Goal: Transaction & Acquisition: Purchase product/service

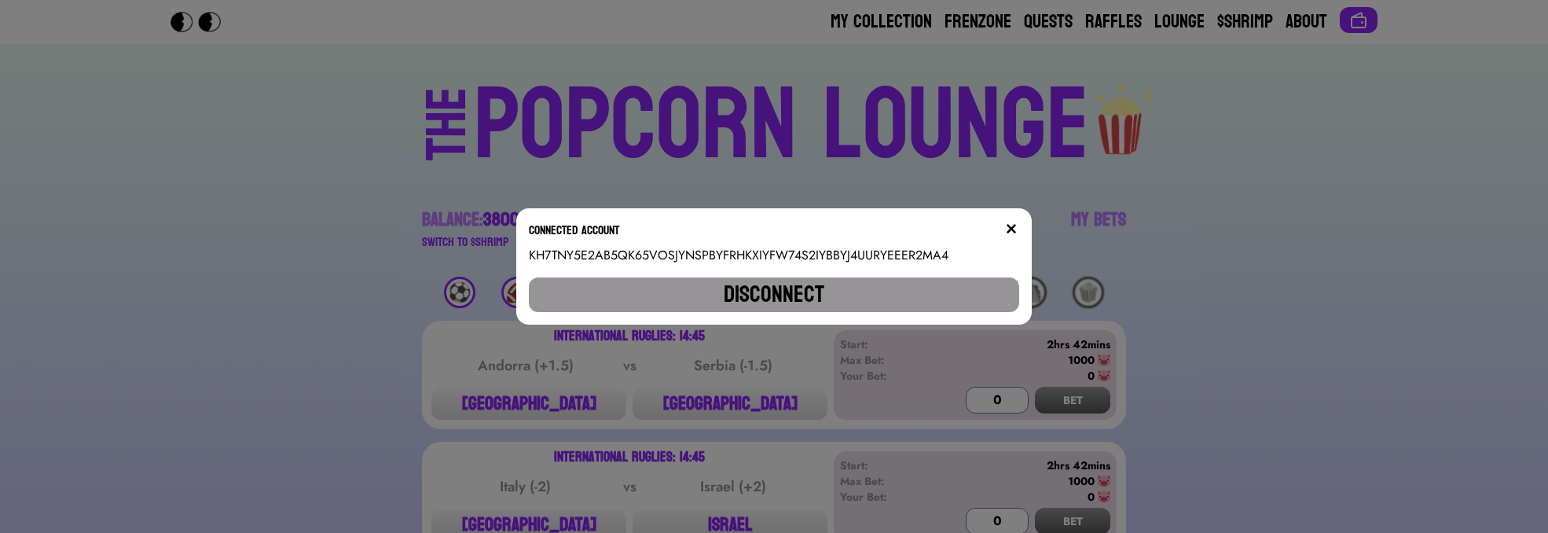
click at [1017, 230] on img at bounding box center [1011, 228] width 13 height 13
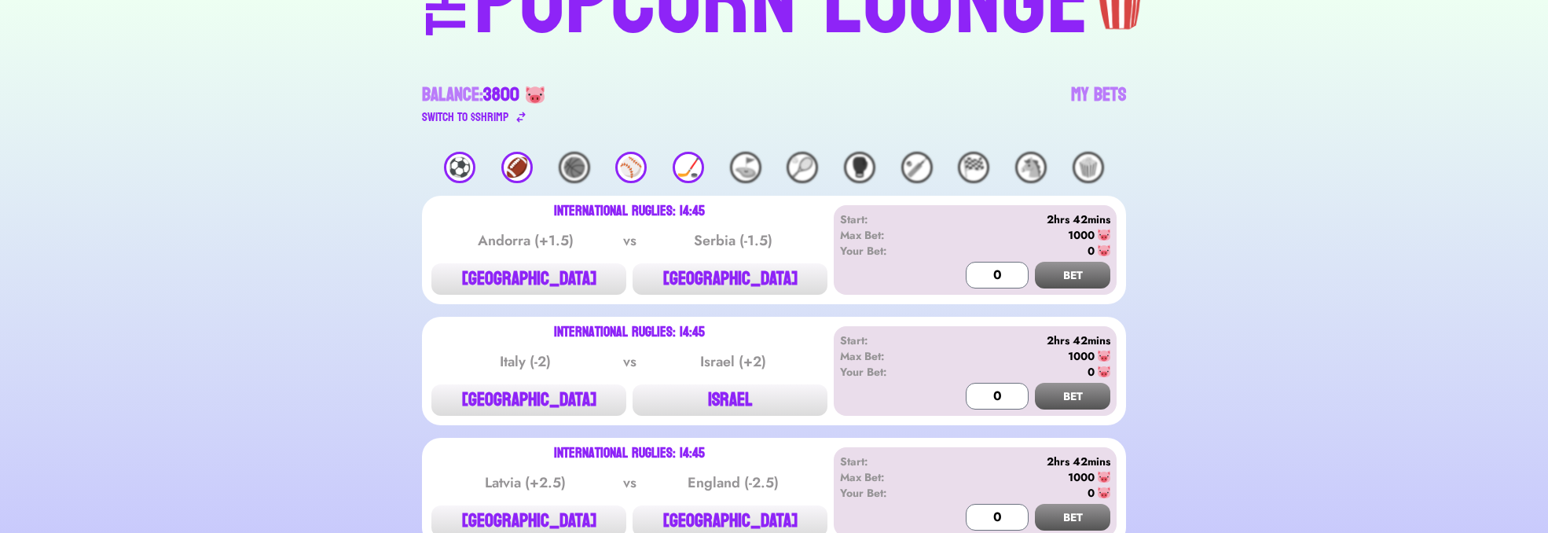
scroll to position [283, 0]
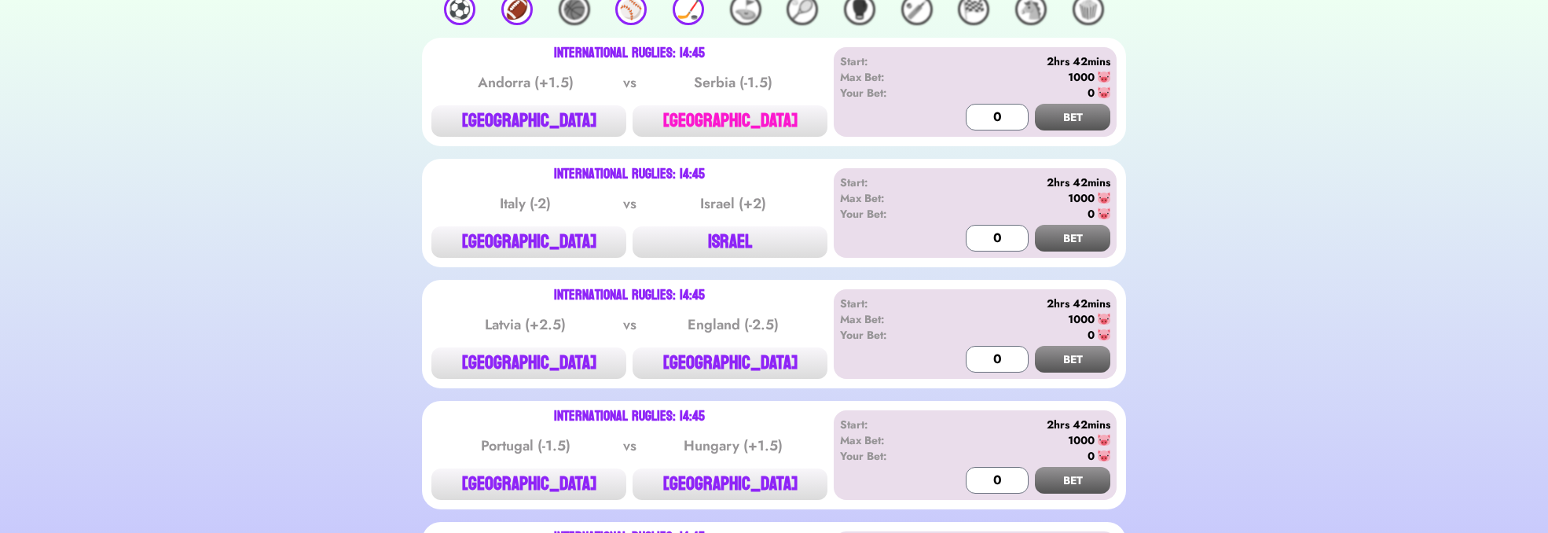
click at [774, 119] on button "[GEOGRAPHIC_DATA]" at bounding box center [730, 120] width 195 height 31
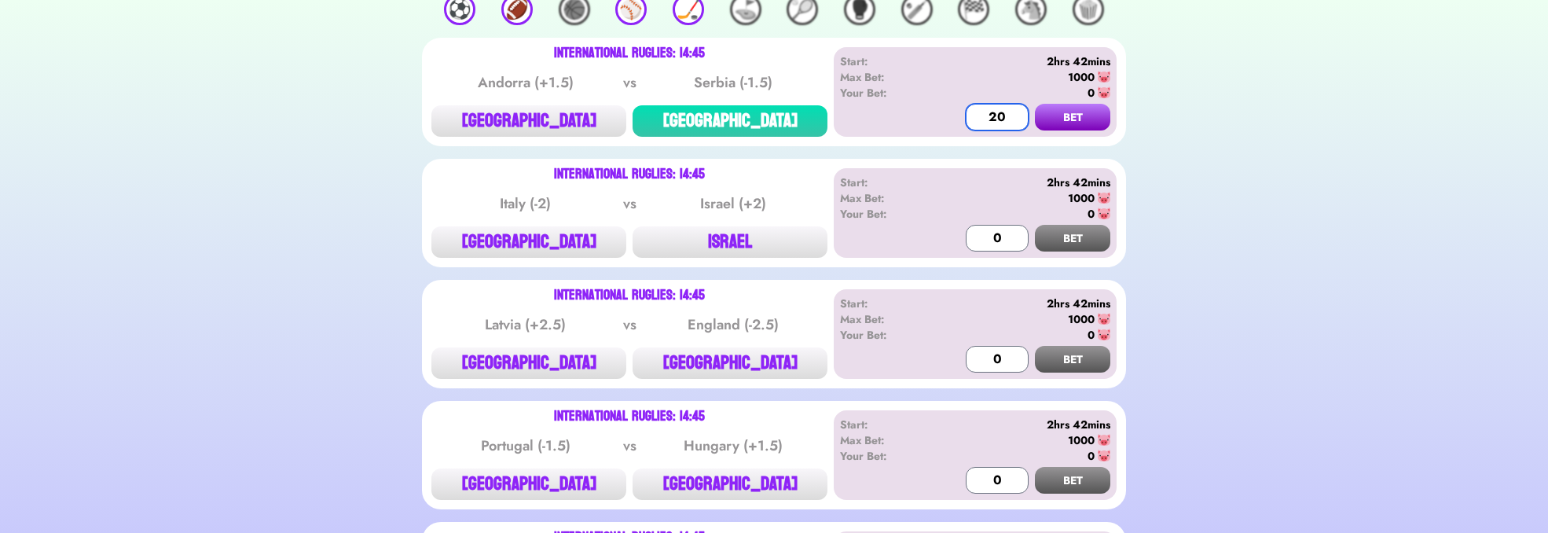
drag, startPoint x: 1021, startPoint y: 113, endPoint x: 942, endPoint y: 109, distance: 78.7
click at [942, 109] on div "Start: 2hrs 42mins Max Bet: 1000 Your Bet: 0 20 BET" at bounding box center [975, 92] width 283 height 90
click at [1073, 112] on button "BET" at bounding box center [1072, 117] width 75 height 27
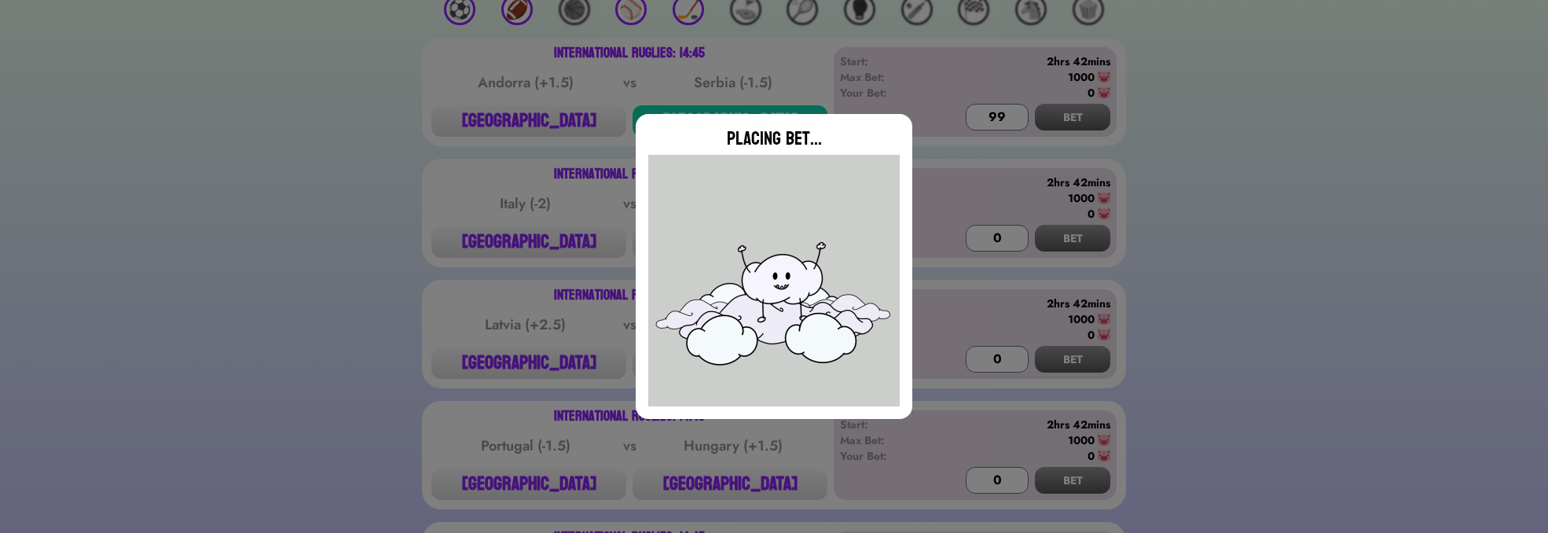
type input "0"
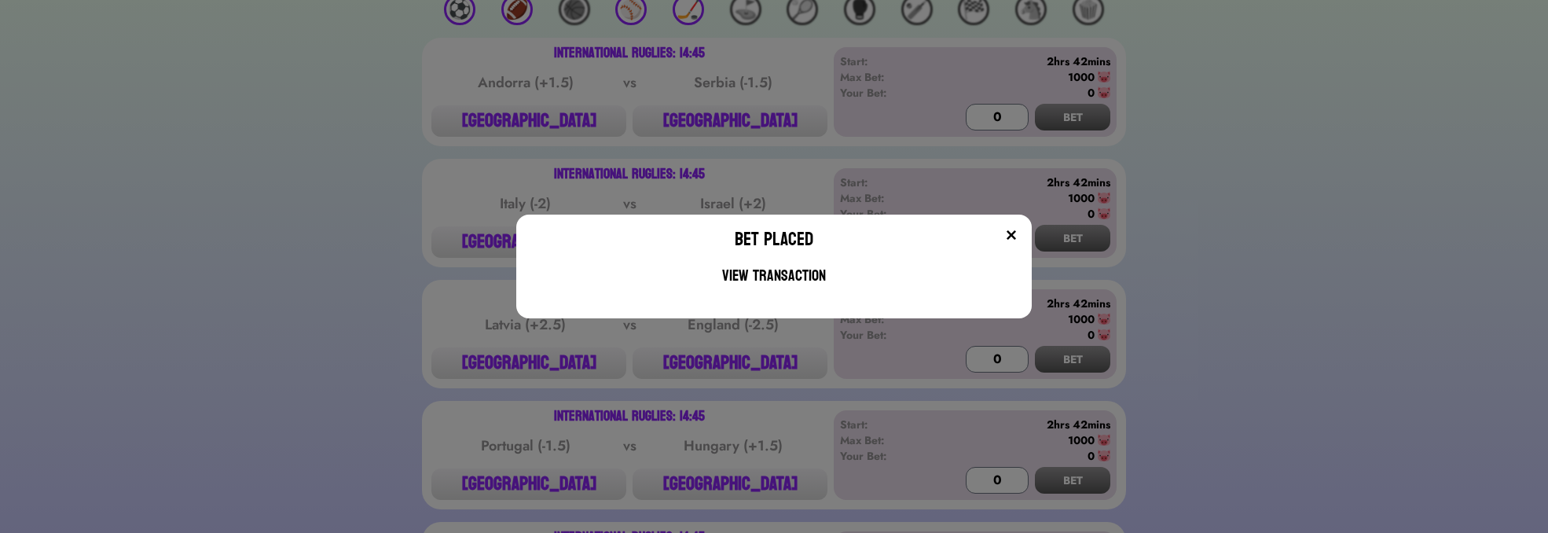
click at [1010, 235] on div at bounding box center [937, 242] width 163 height 31
click at [1019, 227] on button at bounding box center [1012, 235] width 16 height 16
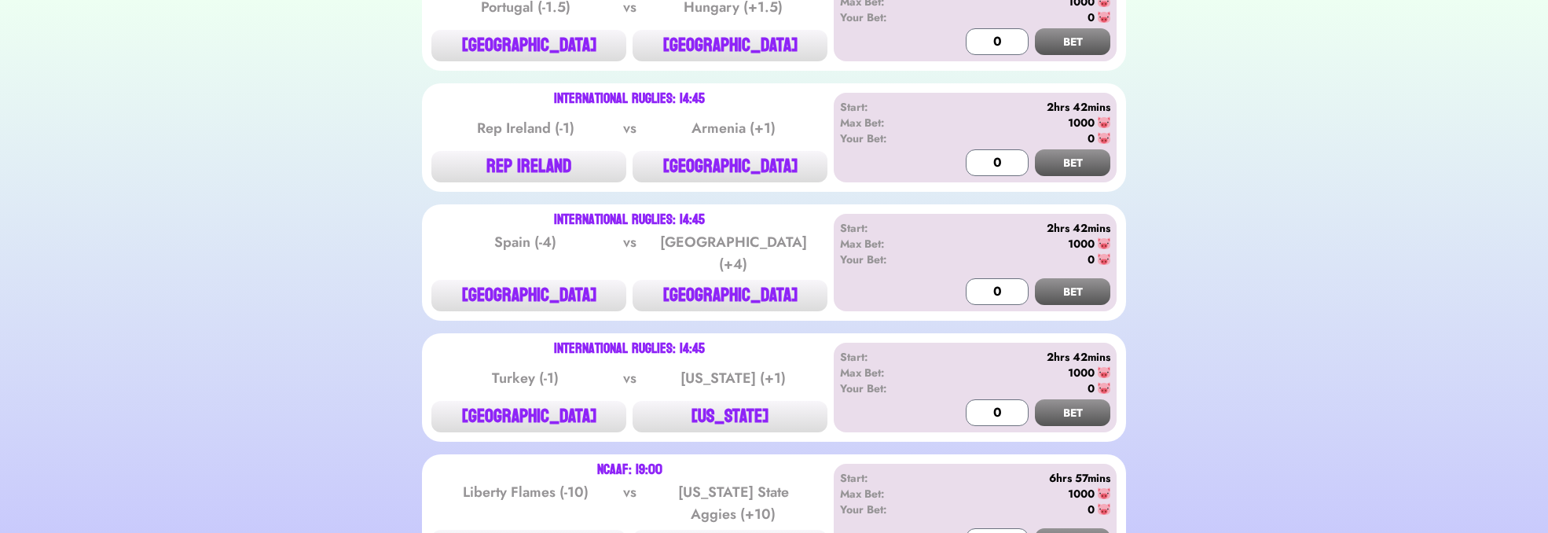
scroll to position [755, 0]
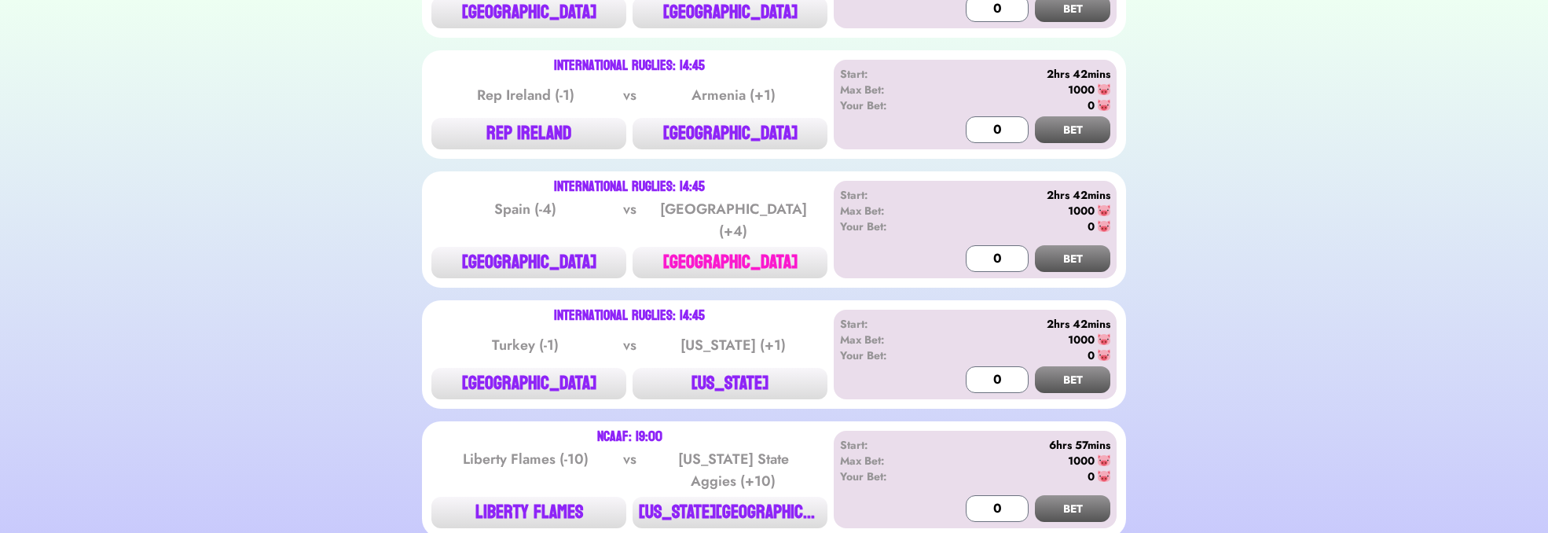
click at [752, 263] on button "[GEOGRAPHIC_DATA]" at bounding box center [730, 262] width 195 height 31
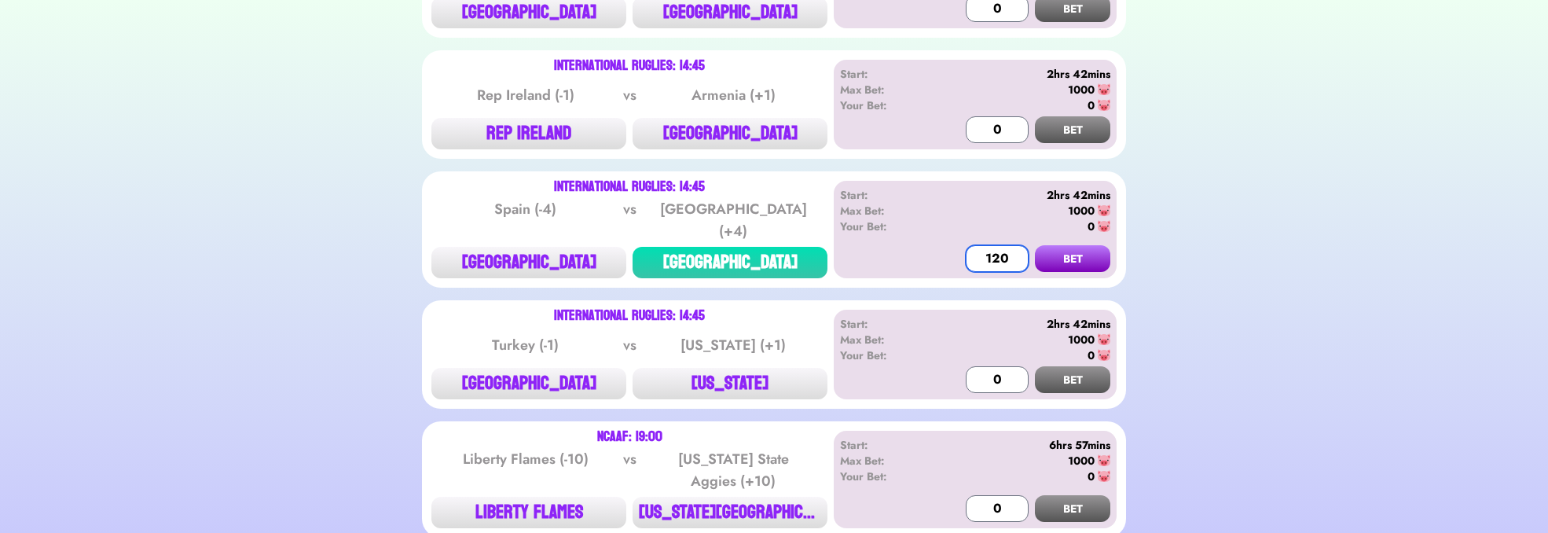
click at [1025, 255] on input "120" at bounding box center [997, 258] width 63 height 27
click at [1050, 245] on button "BET" at bounding box center [1072, 258] width 75 height 27
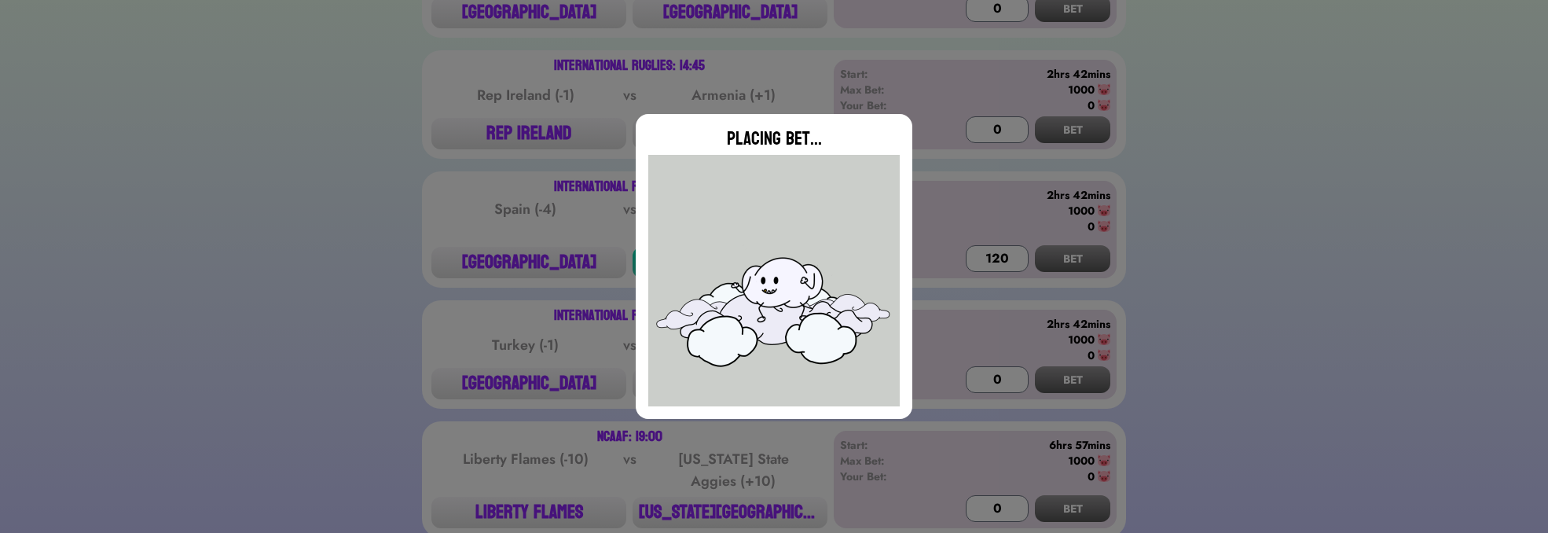
type input "0"
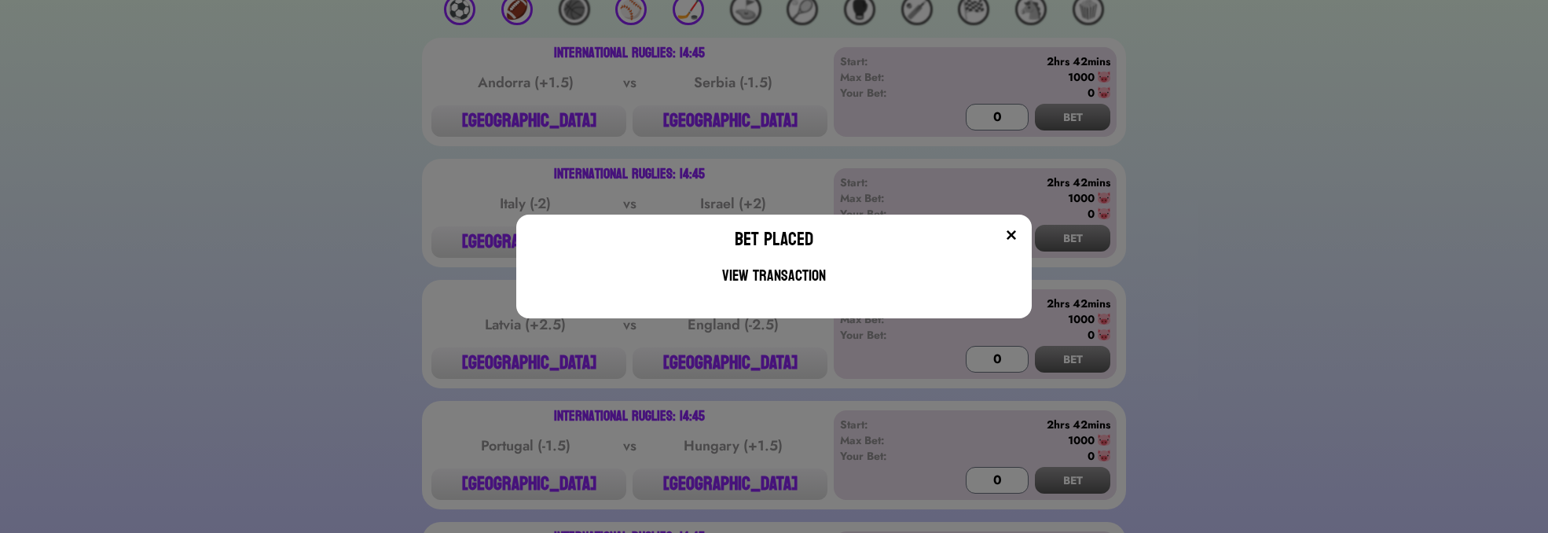
scroll to position [0, 0]
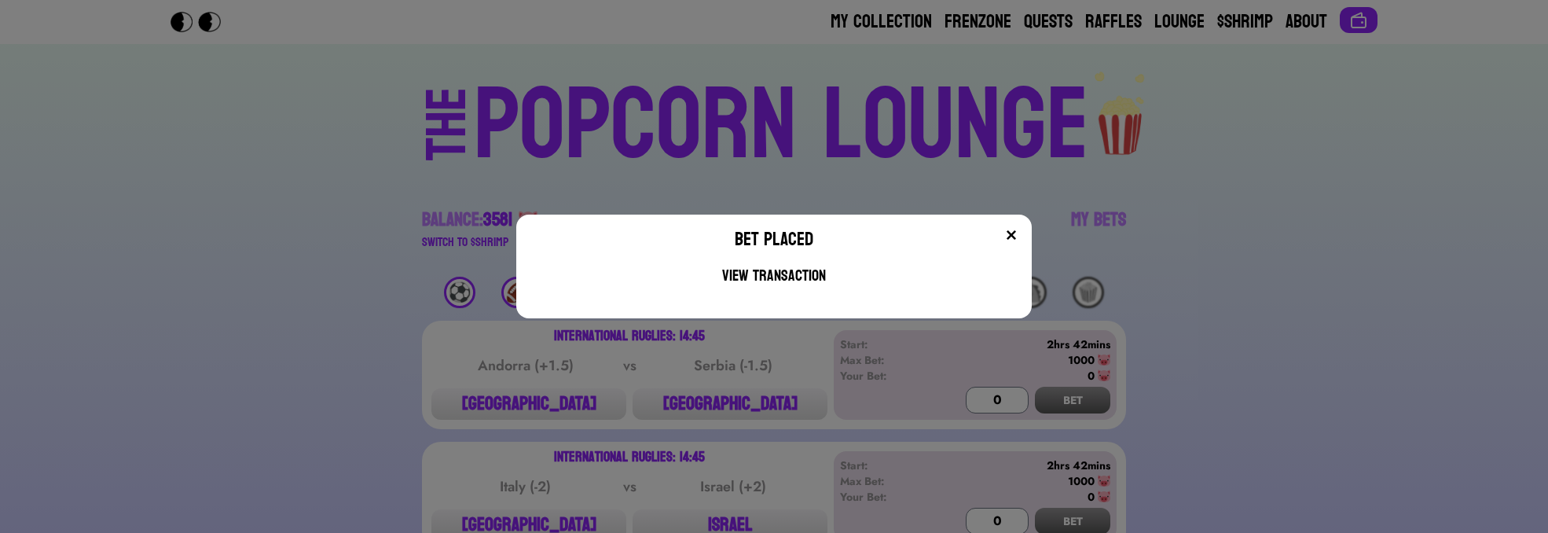
click at [1018, 236] on img at bounding box center [1011, 235] width 13 height 13
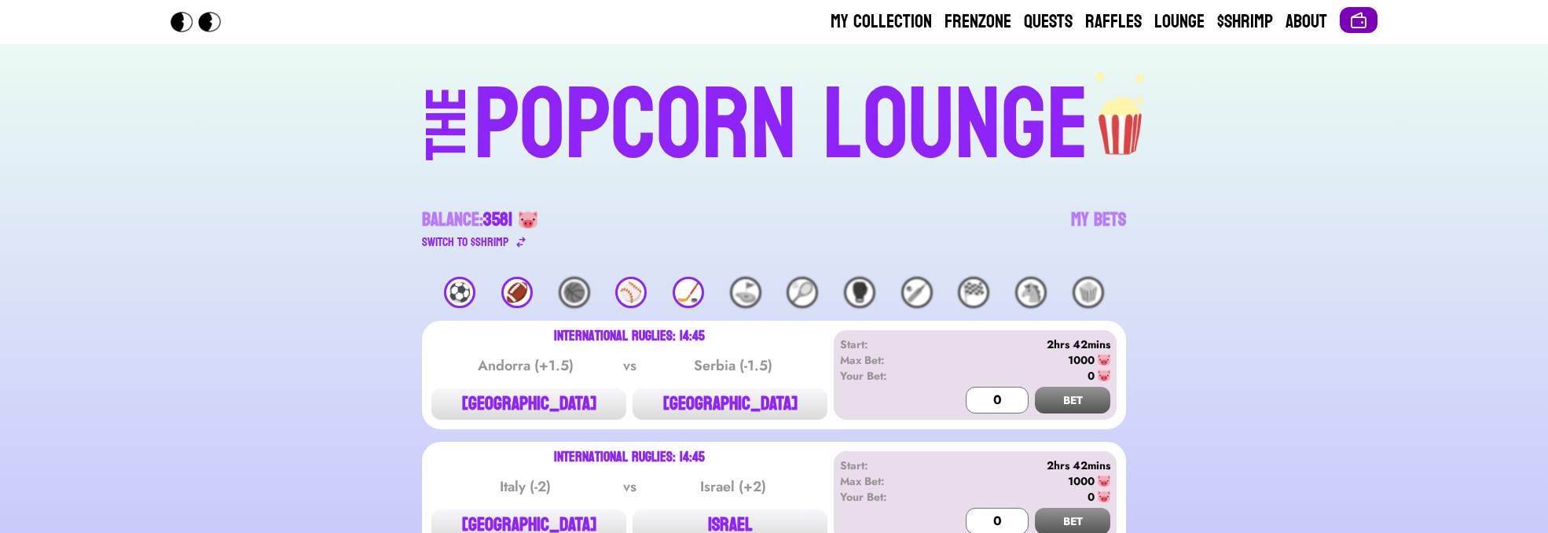
click at [1368, 28] on img at bounding box center [1359, 20] width 19 height 19
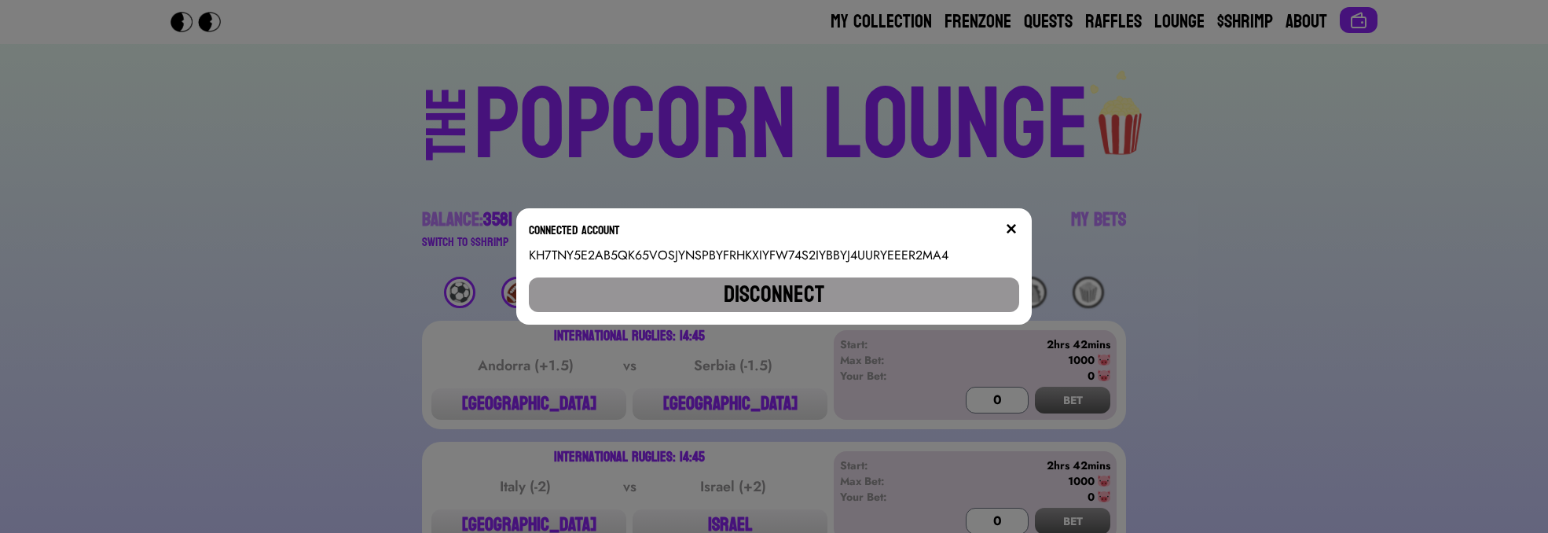
click at [906, 285] on button "Disconnect" at bounding box center [774, 294] width 491 height 35
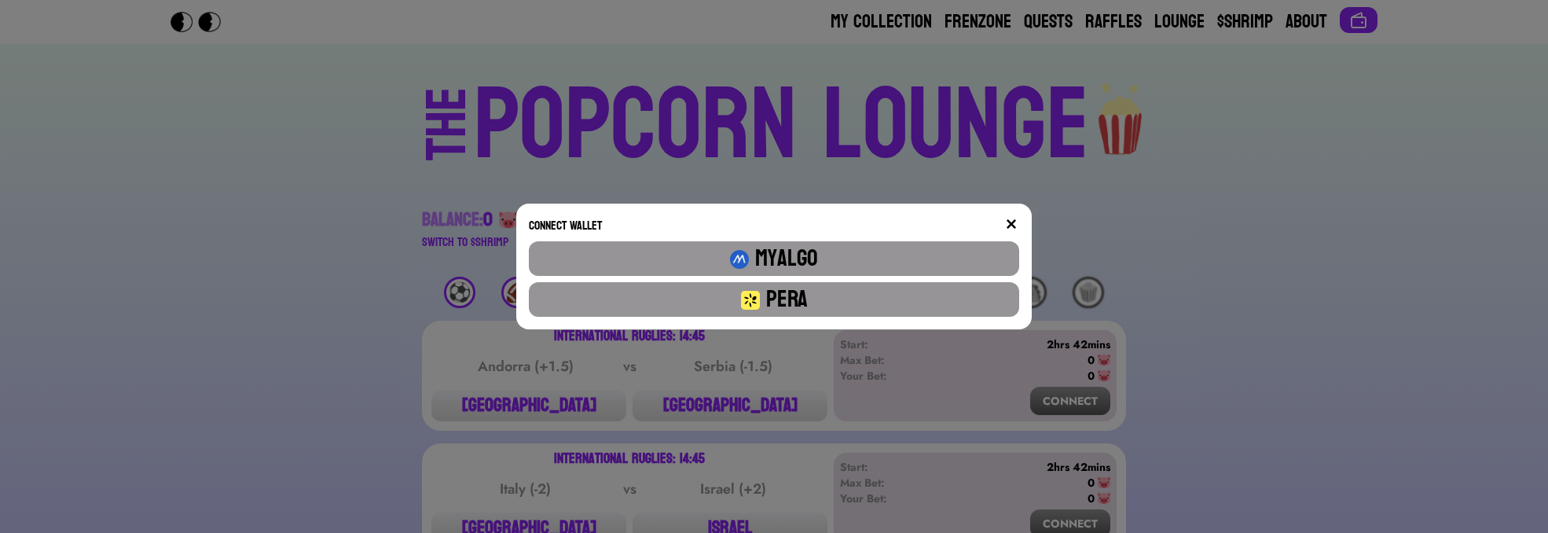
click at [902, 292] on button "Pera" at bounding box center [774, 299] width 491 height 35
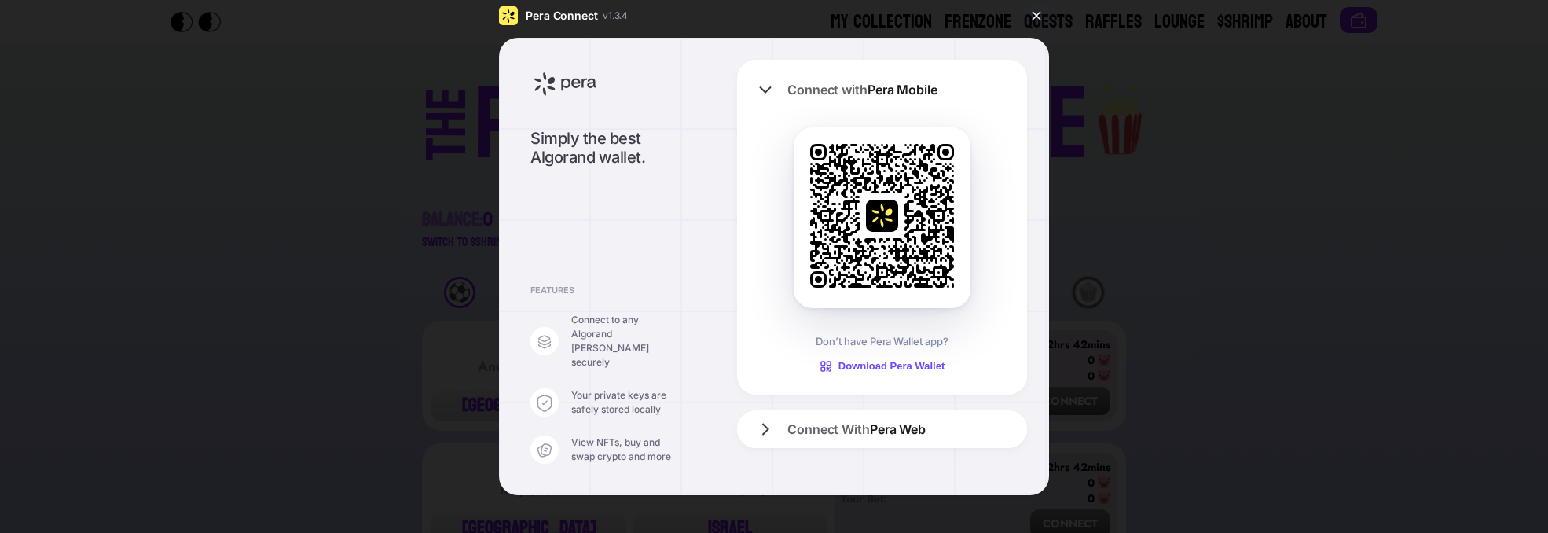
click at [1041, 16] on button at bounding box center [1036, 15] width 25 height 25
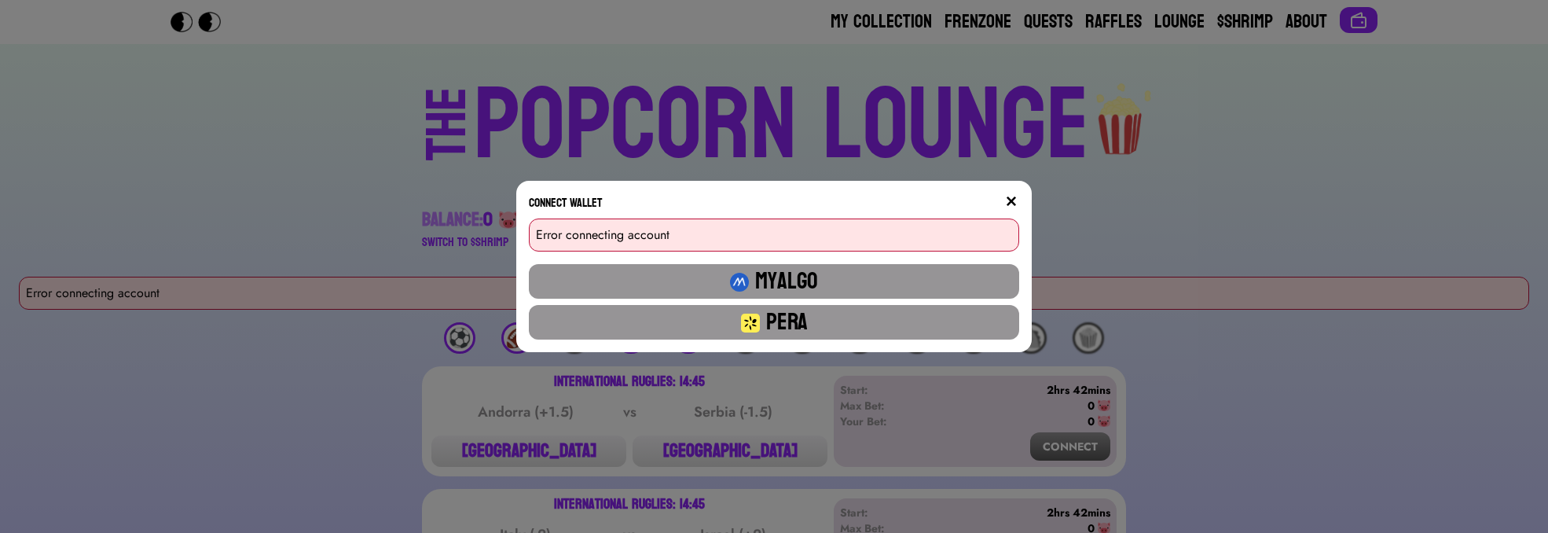
click at [833, 306] on button "Pera" at bounding box center [774, 322] width 491 height 35
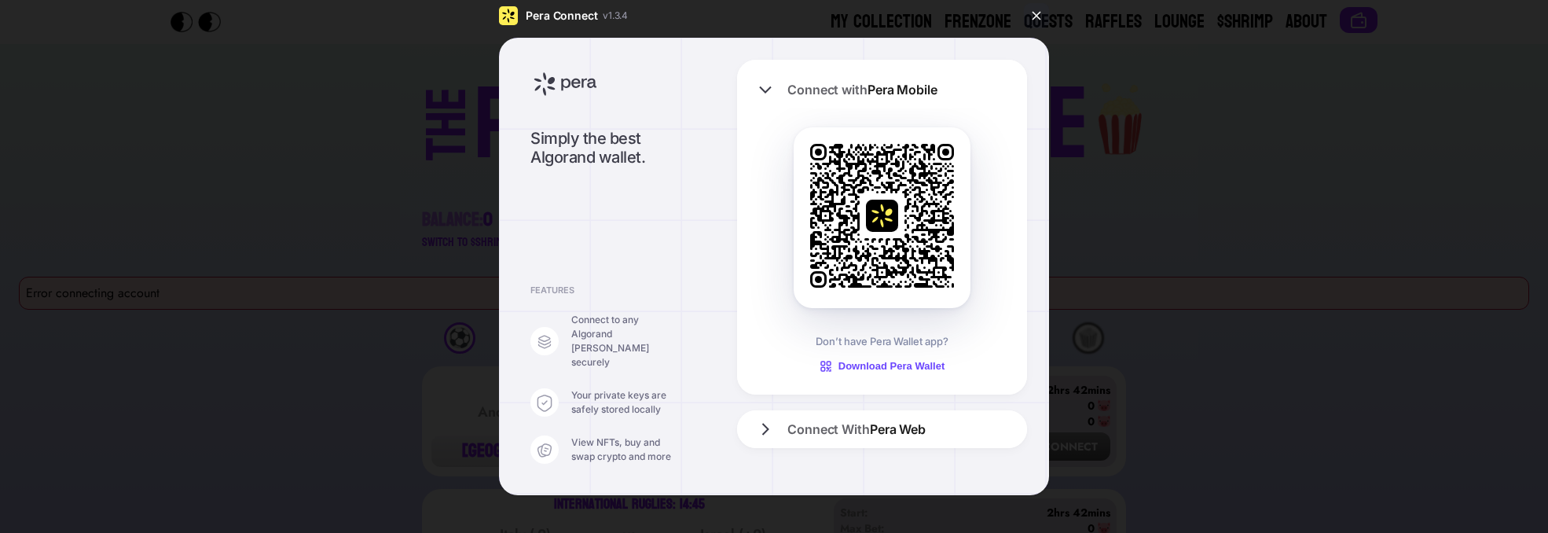
click at [1045, 24] on img at bounding box center [1037, 16] width 16 height 16
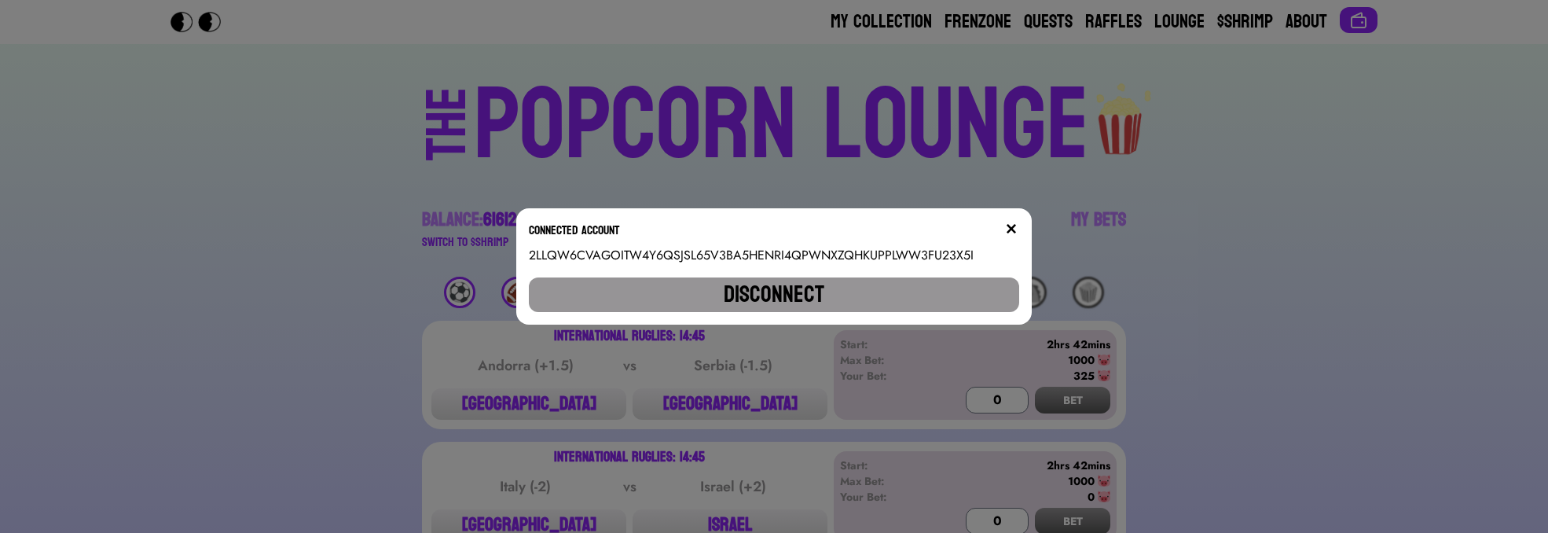
click at [1015, 231] on img at bounding box center [1011, 228] width 13 height 13
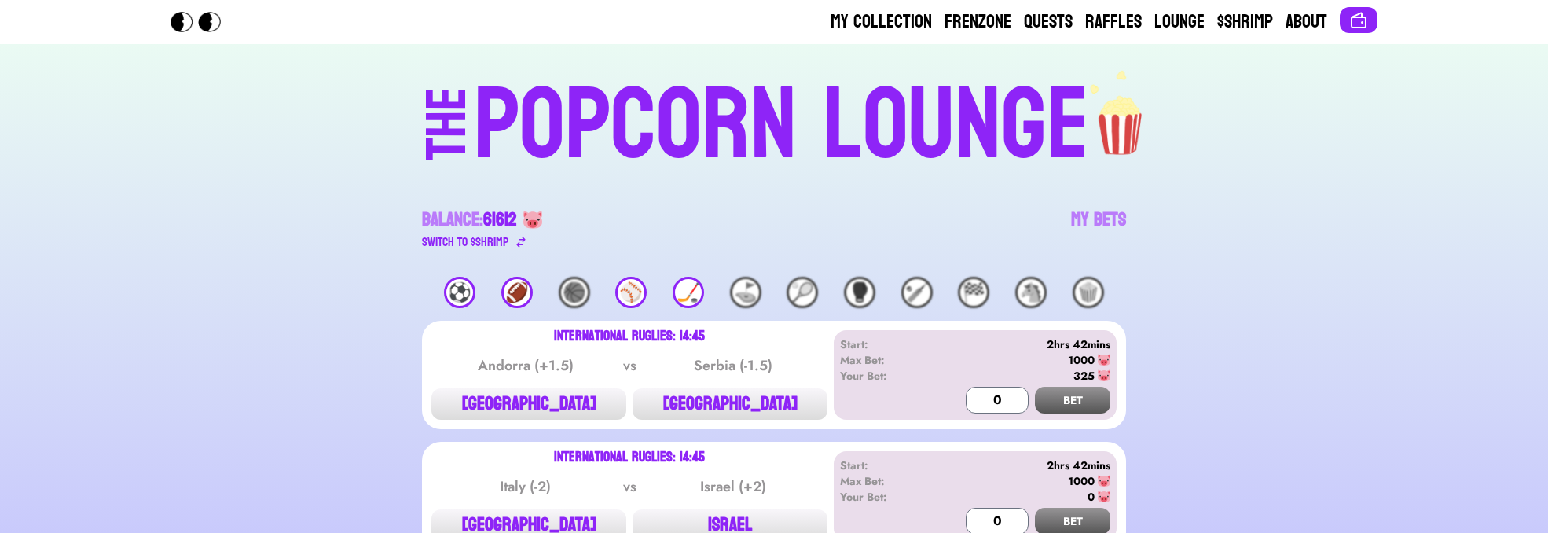
click at [875, 90] on div "POPCORN LOUNGE" at bounding box center [781, 125] width 615 height 101
